Goal: Task Accomplishment & Management: Manage account settings

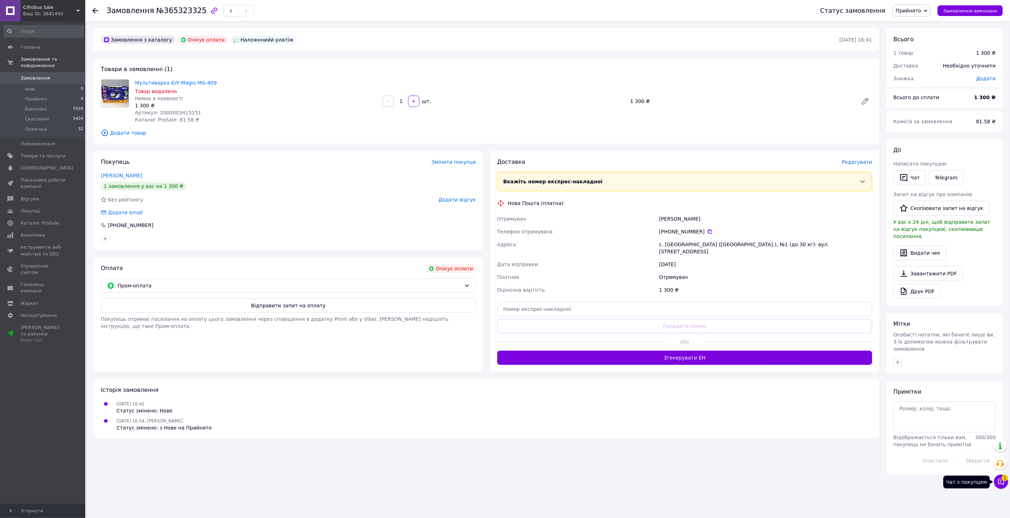
click at [1003, 484] on icon at bounding box center [1001, 482] width 6 height 6
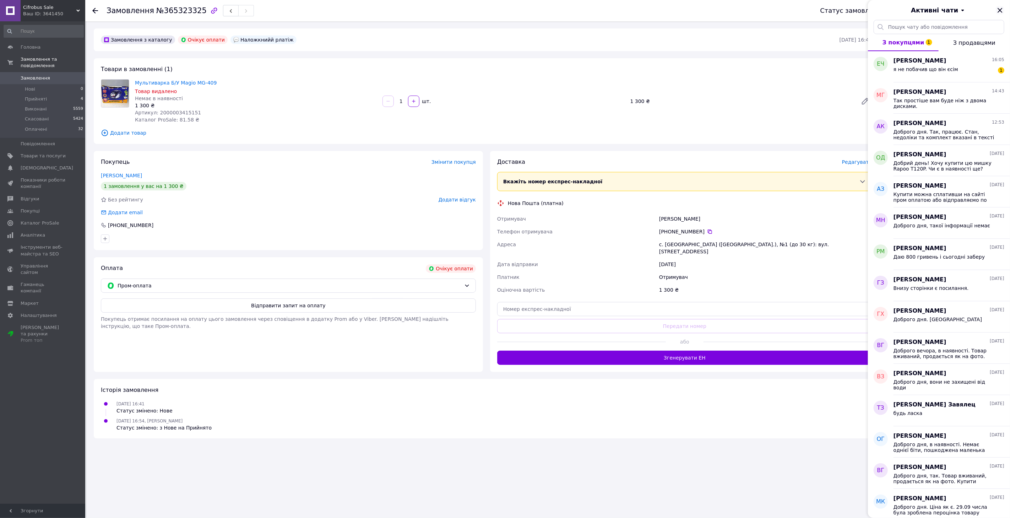
click at [1000, 10] on icon "Закрити" at bounding box center [1000, 10] width 9 height 9
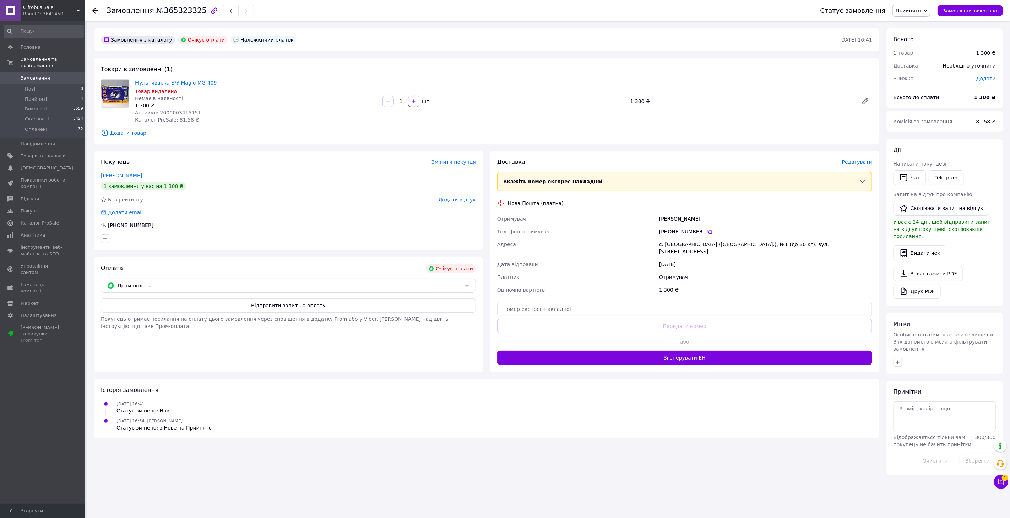
click at [42, 75] on span "Замовлення" at bounding box center [35, 78] width 29 height 6
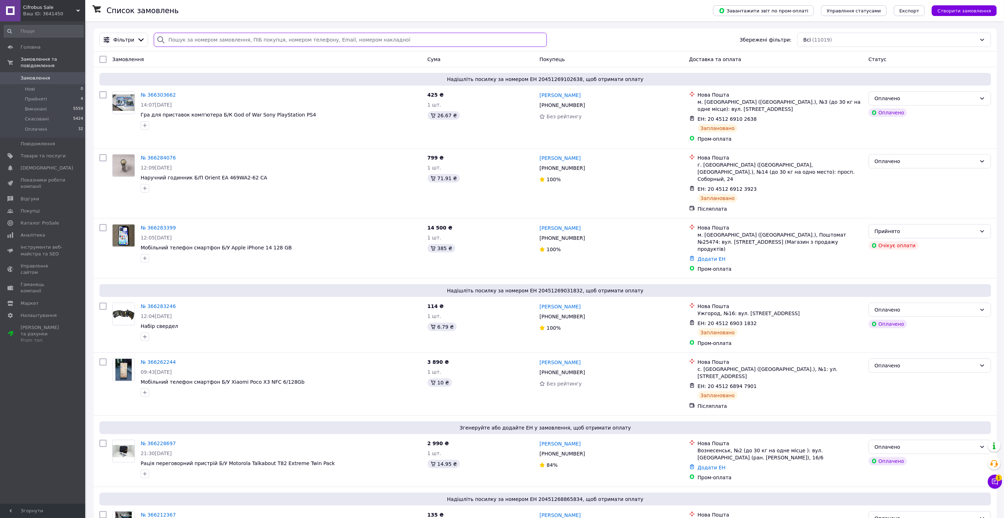
click at [203, 39] on input "search" at bounding box center [350, 40] width 393 height 14
paste input "366158244"
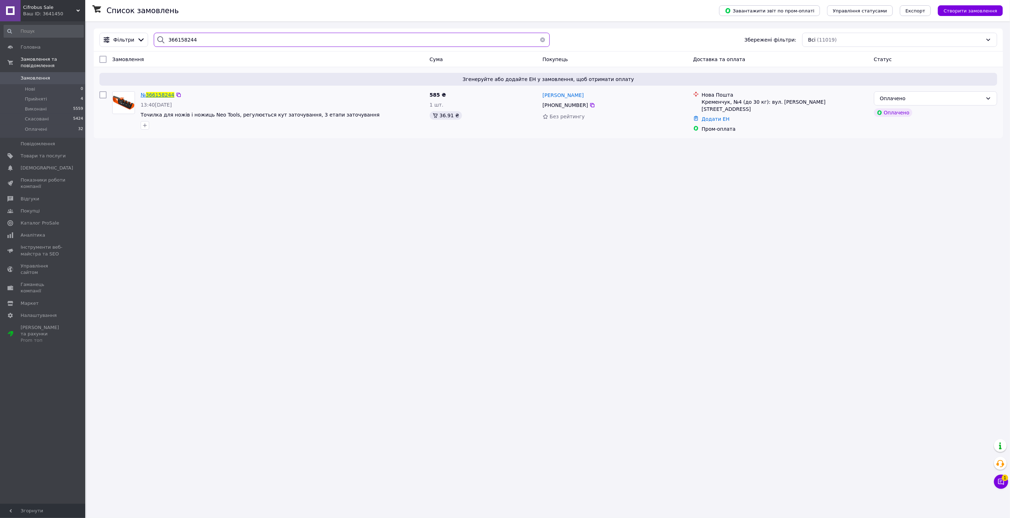
type input "366158244"
click at [161, 96] on span "366158244" at bounding box center [160, 95] width 28 height 6
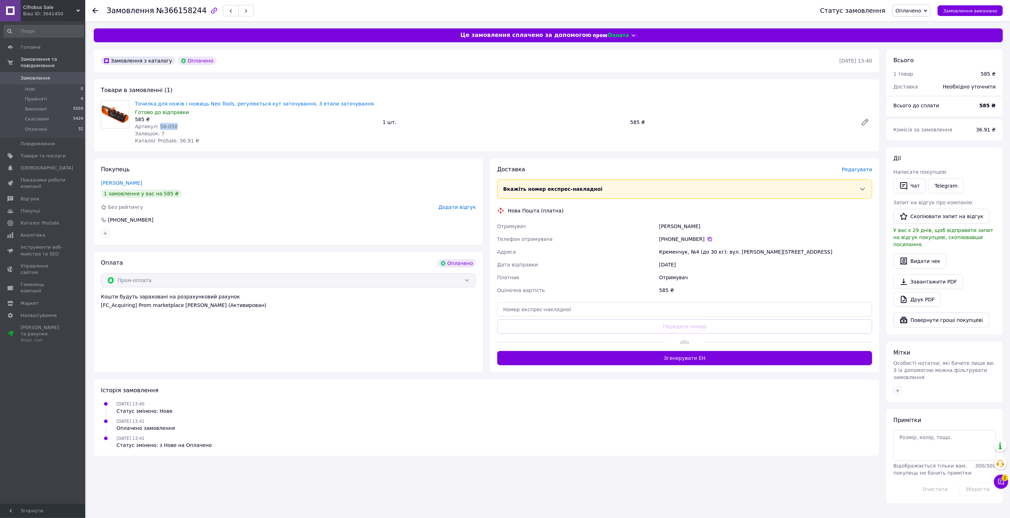
drag, startPoint x: 180, startPoint y: 126, endPoint x: 156, endPoint y: 127, distance: 23.5
click at [156, 127] on div "Артикул: 56-050" at bounding box center [256, 126] width 242 height 7
copy span "56-050"
click at [854, 172] on span "Редагувати" at bounding box center [857, 170] width 30 height 6
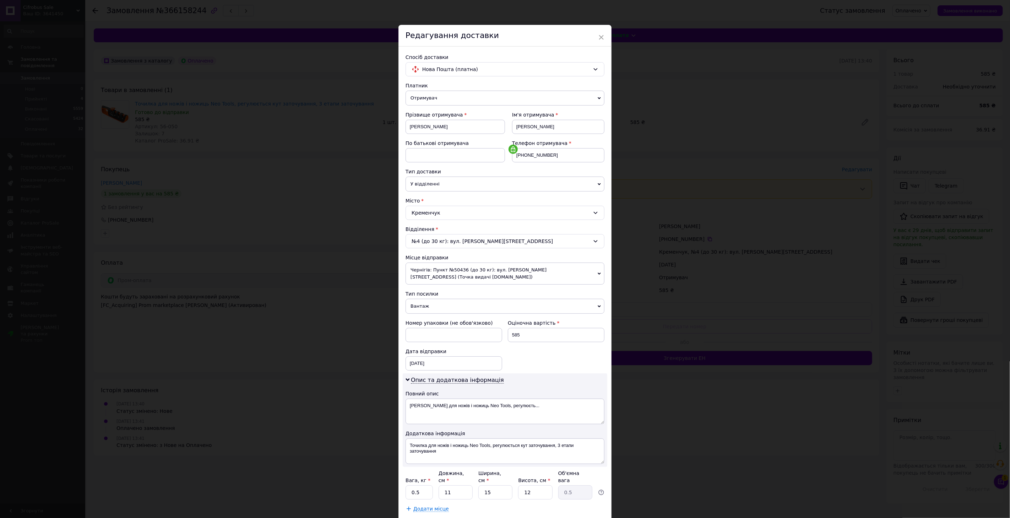
click at [467, 271] on span "Чернігів: Пункт №50436 (до 30 кг): вул. [PERSON_NAME][STREET_ADDRESS] (Точка ви…" at bounding box center [505, 273] width 199 height 22
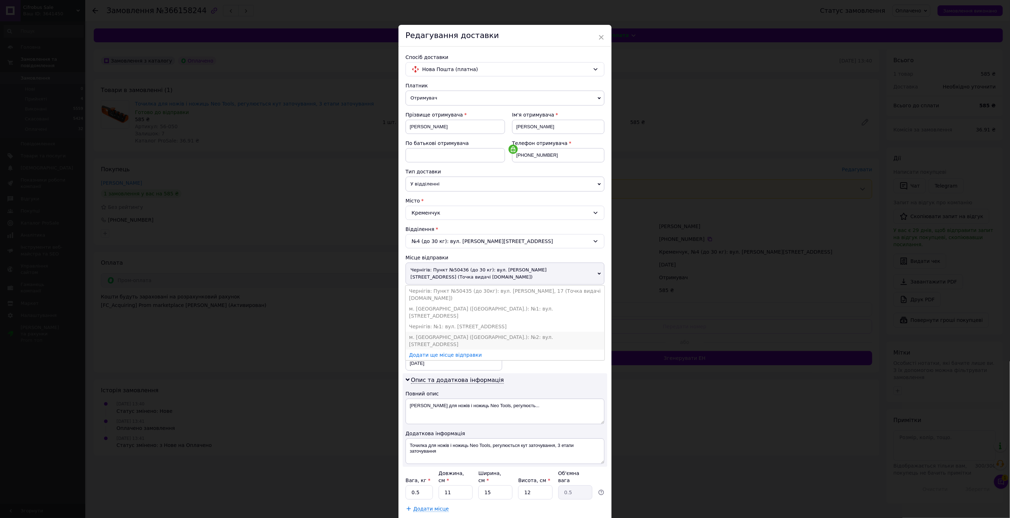
click at [466, 332] on li "м. [GEOGRAPHIC_DATA] ([GEOGRAPHIC_DATA].): №2: вул. [STREET_ADDRESS]" at bounding box center [505, 341] width 199 height 18
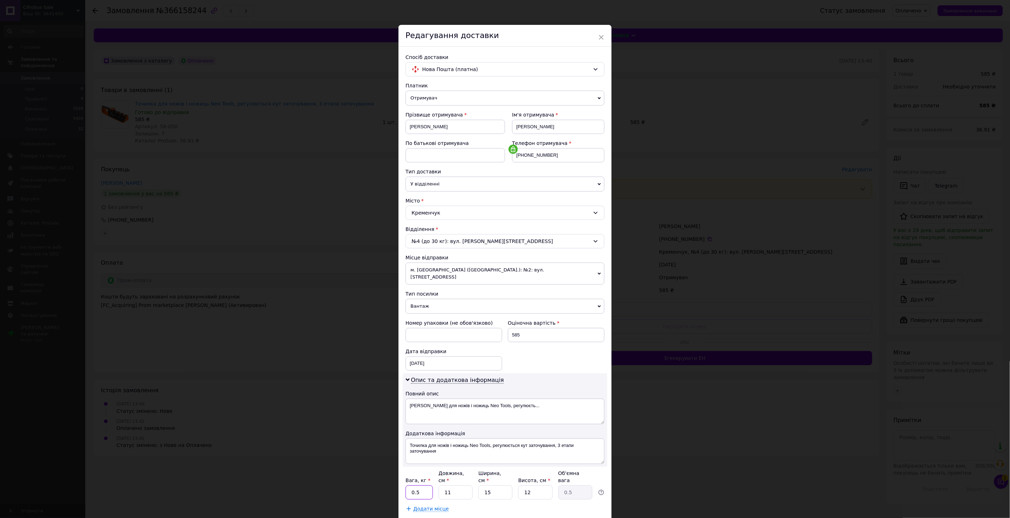
click at [431, 485] on input "0.5" at bounding box center [419, 492] width 27 height 14
type input "0.4"
type input "3"
type input "0.14"
type input "37"
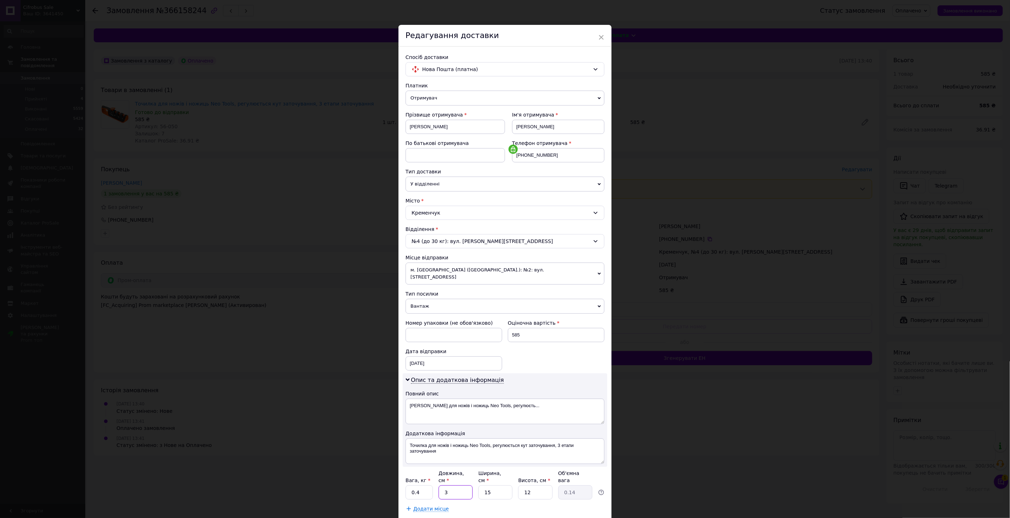
type input "1.67"
type input "37"
type input "1"
type input "0.11"
type input "13"
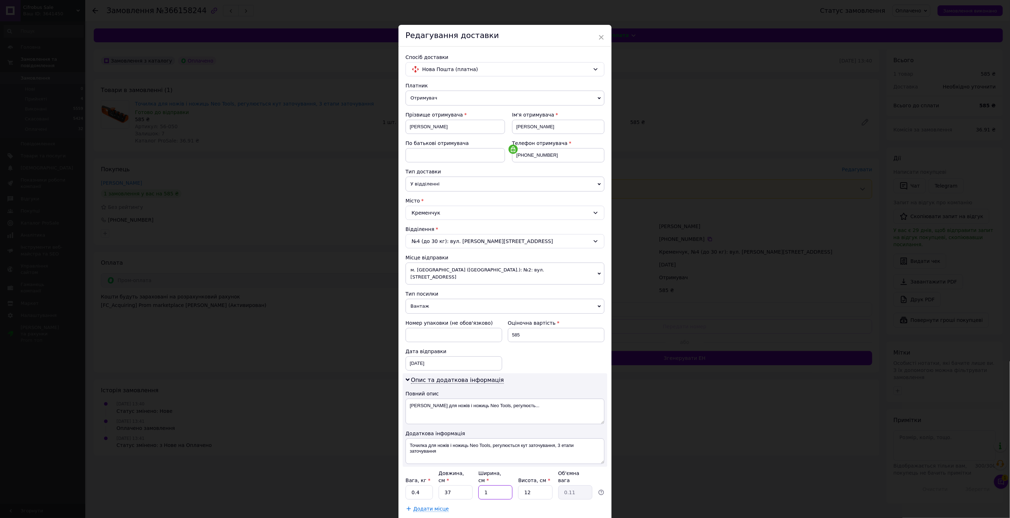
type input "1.44"
type input "13"
type input "5"
type input "0.6"
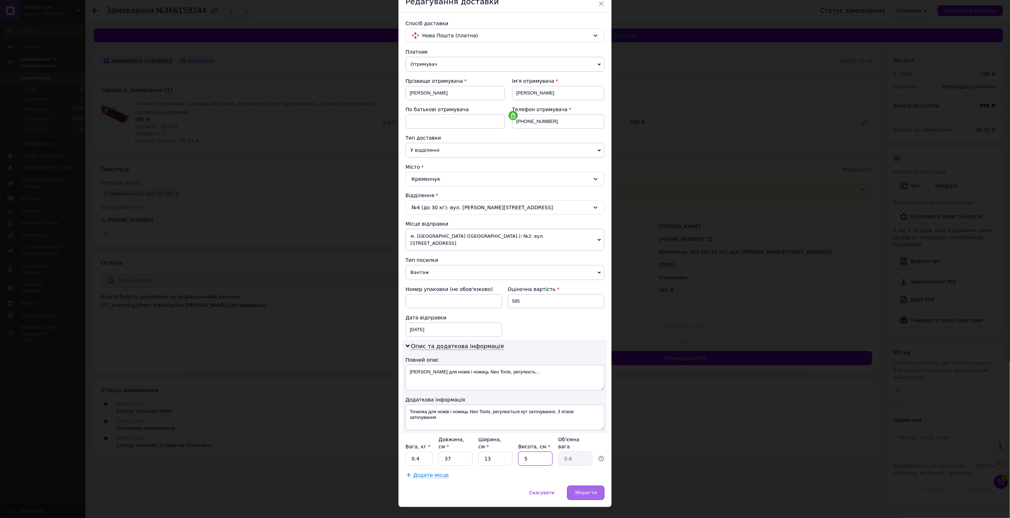
type input "5"
click at [580, 486] on div "Зберегти" at bounding box center [585, 493] width 37 height 14
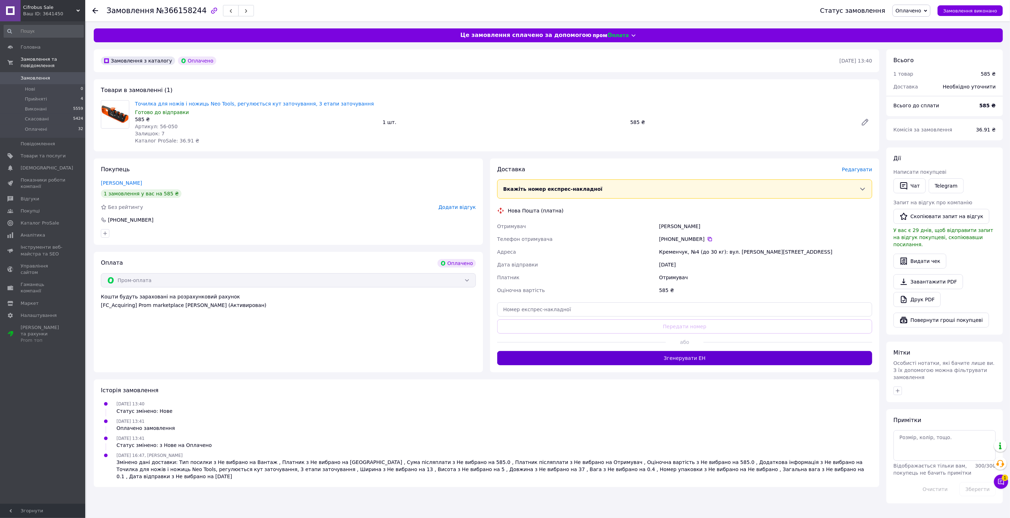
click at [680, 360] on button "Згенерувати ЕН" at bounding box center [684, 358] width 375 height 14
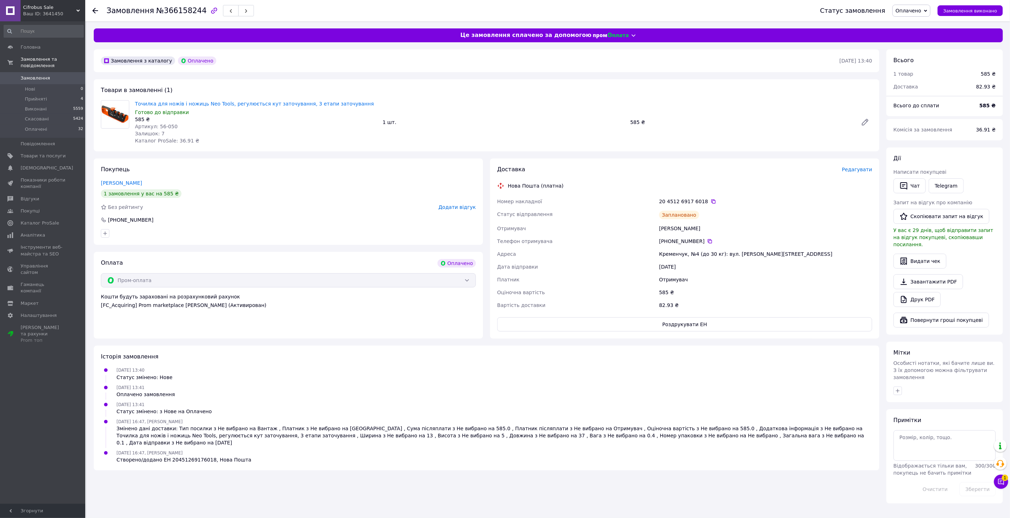
click at [709, 201] on div "20 4512 6917 6018" at bounding box center [765, 201] width 213 height 7
click at [711, 201] on icon at bounding box center [714, 202] width 6 height 6
